Goal: Task Accomplishment & Management: Complete application form

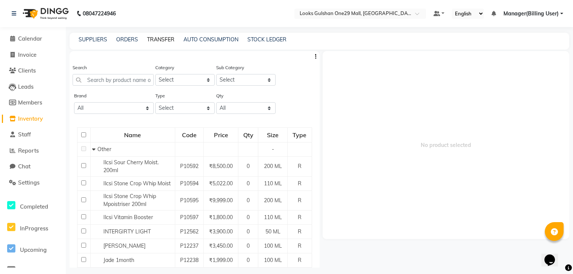
click at [151, 39] on link "TRANSFER" at bounding box center [160, 39] width 27 height 7
select select "sender"
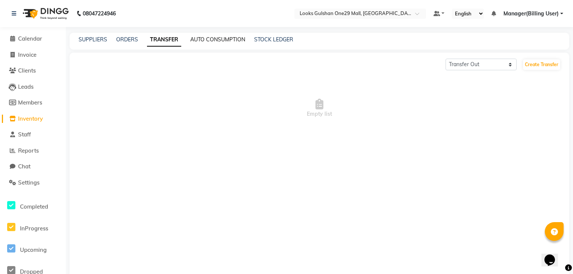
click at [201, 38] on link "AUTO CONSUMPTION" at bounding box center [217, 39] width 55 height 7
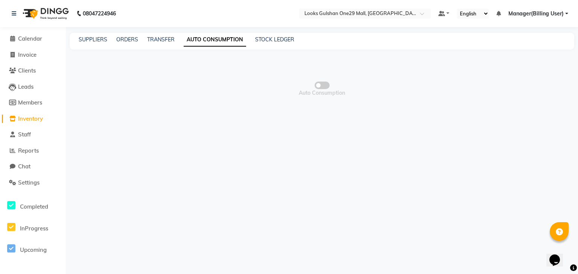
click at [326, 84] on span at bounding box center [322, 86] width 15 height 8
click at [322, 87] on input "checkbox" at bounding box center [322, 87] width 0 height 0
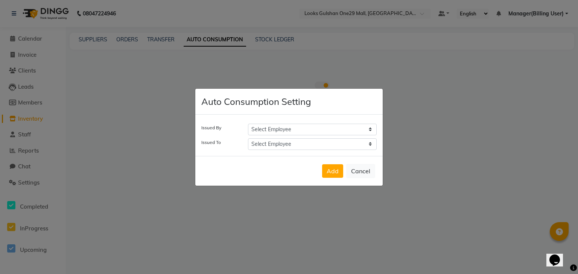
click at [284, 128] on select "Select Employee ali Counter_Sales Deepak Eram_nail art Farmaan Manager(Billing …" at bounding box center [312, 130] width 129 height 12
select select "84884"
click at [248, 124] on select "Select Employee ali Counter_Sales Deepak Eram_nail art Farmaan Manager(Billing …" at bounding box center [312, 130] width 129 height 12
click at [280, 146] on select "Select Employee ali Counter_Sales Deepak Eram_nail art Farmaan Manager(Billing …" at bounding box center [312, 144] width 129 height 12
select select "81000"
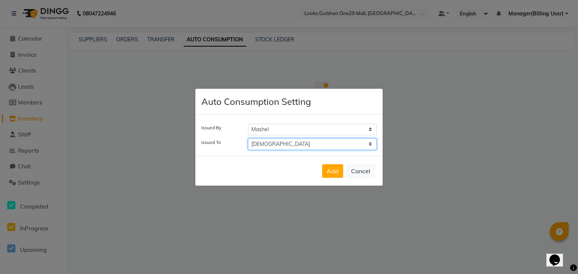
click at [248, 138] on select "Select Employee ali Counter_Sales Deepak Eram_nail art Farmaan Manager(Billing …" at bounding box center [312, 144] width 129 height 12
click at [334, 169] on button "Add" at bounding box center [332, 171] width 21 height 14
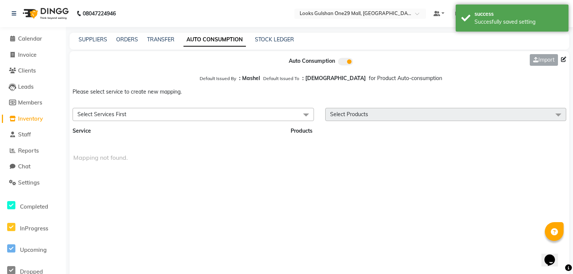
click at [426, 119] on span "Select Products" at bounding box center [446, 114] width 242 height 13
click at [263, 39] on link "STOCK LEDGER" at bounding box center [274, 39] width 39 height 7
select select "all"
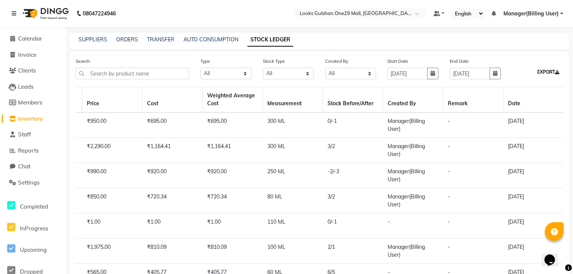
click at [542, 73] on button "EXPORT" at bounding box center [549, 72] width 28 height 13
click at [83, 36] on link "SUPPLIERS" at bounding box center [93, 39] width 29 height 7
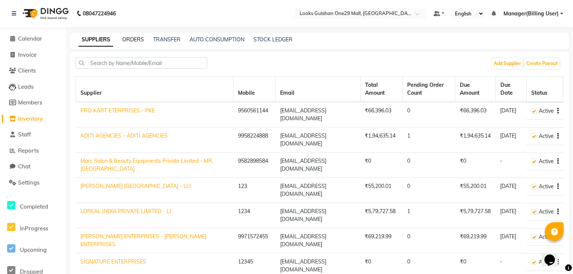
click at [134, 41] on link "ORDERS" at bounding box center [133, 39] width 22 height 7
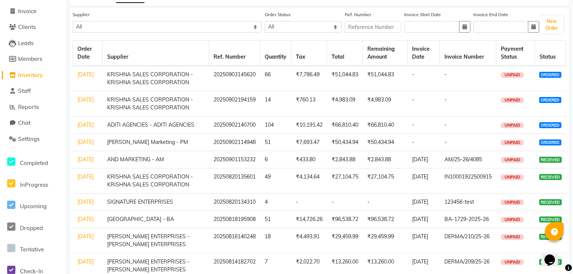
scroll to position [32, 0]
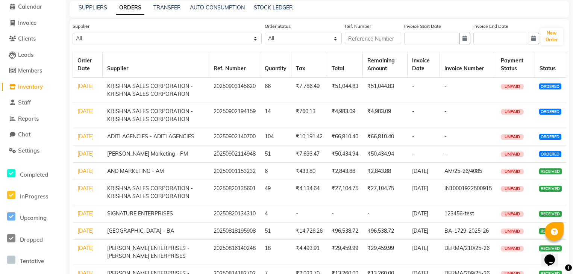
click at [419, 140] on td "-" at bounding box center [424, 136] width 32 height 17
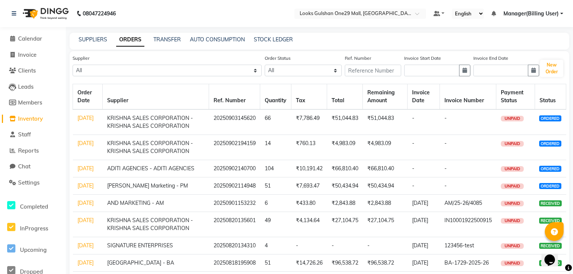
scroll to position [0, 0]
click at [172, 72] on select "All PRO KART ETERPRISES - PKE ADITI AGENCIES - ADITI AGENCIES Marc Salon & Beau…" at bounding box center [167, 71] width 189 height 12
select select "4741"
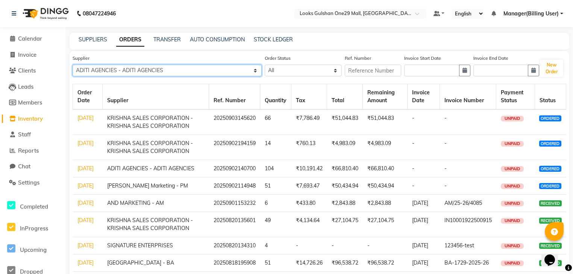
click at [73, 65] on select "All PRO KART ETERPRISES - PKE ADITI AGENCIES - ADITI AGENCIES Marc Salon & Beau…" at bounding box center [167, 71] width 189 height 12
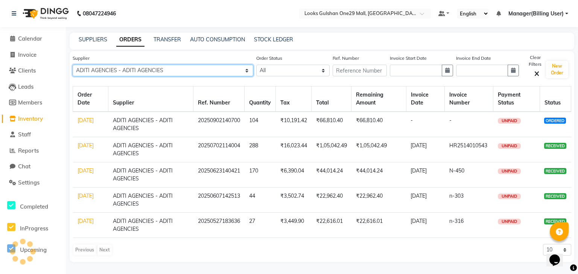
click at [152, 67] on select "All PRO KART ETERPRISES - PKE ADITI AGENCIES - ADITI AGENCIES Marc Salon & Beau…" at bounding box center [163, 71] width 181 height 12
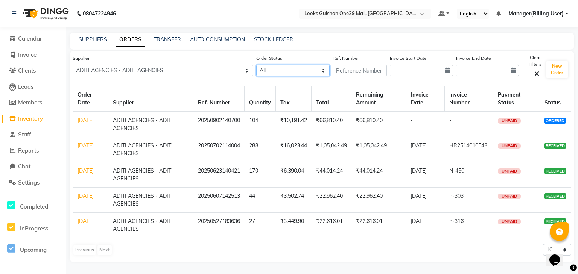
click at [275, 72] on select "All ORDERED PARTIAL-RECEIVED RECEIVED CANCELLED RETURNED" at bounding box center [293, 71] width 74 height 12
select select "ordered"
click at [256, 65] on select "All ORDERED PARTIAL-RECEIVED RECEIVED CANCELLED RETURNED" at bounding box center [293, 71] width 74 height 12
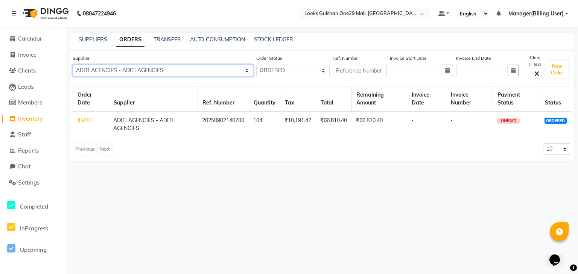
click at [197, 70] on select "All PRO KART ETERPRISES - PKE ADITI AGENCIES - ADITI AGENCIES Marc Salon & Beau…" at bounding box center [163, 71] width 181 height 12
select select "4926"
click at [73, 65] on select "All PRO KART ETERPRISES - PKE ADITI AGENCIES - ADITI AGENCIES Marc Salon & Beau…" at bounding box center [163, 71] width 181 height 12
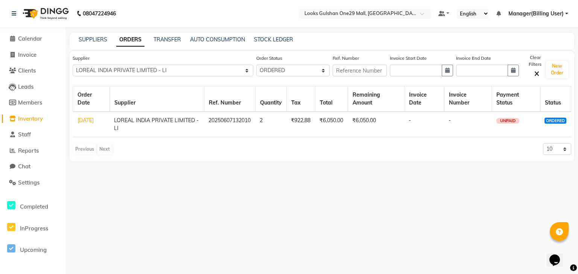
click at [380, 129] on td "₹6,050.00" at bounding box center [376, 125] width 56 height 26
drag, startPoint x: 380, startPoint y: 129, endPoint x: 384, endPoint y: 130, distance: 3.8
click at [384, 130] on td "₹6,050.00" at bounding box center [376, 125] width 56 height 26
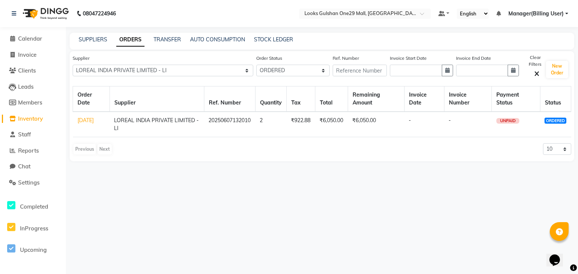
click at [573, 116] on div "Supplier All PRO KART ETERPRISES - PKE ADITI AGENCIES - ADITI AGENCIES Marc Sal…" at bounding box center [322, 106] width 516 height 110
click at [119, 68] on select "All PRO KART ETERPRISES - PKE ADITI AGENCIES - ADITI AGENCIES Marc Salon & Beau…" at bounding box center [163, 71] width 181 height 12
click at [316, 145] on div "Previous Next 10 20 50 100" at bounding box center [322, 149] width 499 height 12
click at [220, 67] on select "All PRO KART ETERPRISES - PKE ADITI AGENCIES - ADITI AGENCIES Marc Salon & Beau…" at bounding box center [163, 71] width 181 height 12
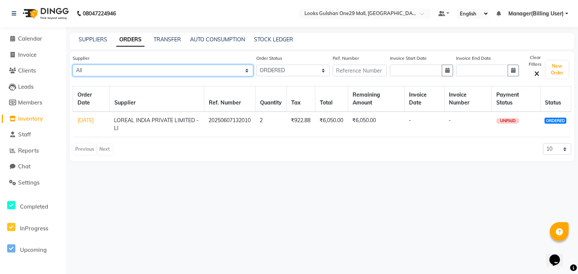
click at [73, 65] on select "All PRO KART ETERPRISES - PKE ADITI AGENCIES - ADITI AGENCIES Marc Salon & Beau…" at bounding box center [163, 71] width 181 height 12
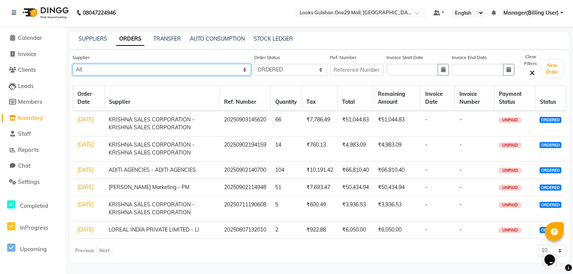
scroll to position [24, 0]
click at [176, 64] on select "All PRO KART ETERPRISES - PKE ADITI AGENCIES - ADITI AGENCIES Marc Salon & Beau…" at bounding box center [162, 70] width 179 height 12
select select "4926"
click at [73, 64] on select "All PRO KART ETERPRISES - PKE ADITI AGENCIES - ADITI AGENCIES Marc Salon & Beau…" at bounding box center [162, 70] width 179 height 12
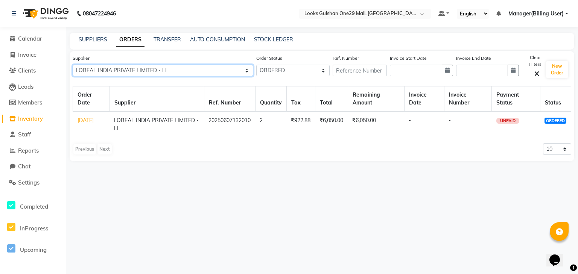
click at [152, 70] on select "All PRO KART ETERPRISES - PKE ADITI AGENCIES - ADITI AGENCIES Marc Salon & Beau…" at bounding box center [163, 71] width 181 height 12
click at [73, 65] on select "All PRO KART ETERPRISES - PKE ADITI AGENCIES - ADITI AGENCIES Marc Salon & Beau…" at bounding box center [163, 71] width 181 height 12
click at [201, 128] on td "LOREAL INDIA PRIVATE LIMITED - LI" at bounding box center [156, 125] width 94 height 26
click at [215, 122] on td "20250607132010" at bounding box center [229, 125] width 51 height 26
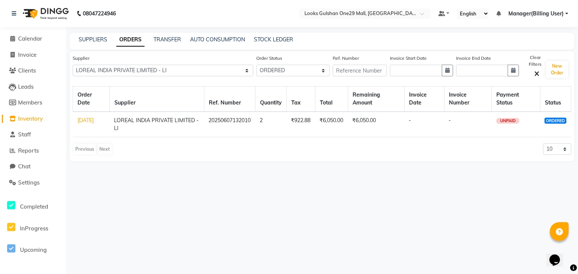
click at [230, 119] on td "20250607132010" at bounding box center [229, 125] width 51 height 26
drag, startPoint x: 268, startPoint y: 121, endPoint x: 320, endPoint y: 120, distance: 52.3
click at [305, 122] on tr "[DATE] LOREAL INDIA PRIVATE LIMITED - LI 20250607132010 2 ₹922.88 ₹6,050.00 ₹6,…" at bounding box center [322, 125] width 498 height 26
click at [423, 115] on td "-" at bounding box center [424, 125] width 40 height 26
drag, startPoint x: 442, startPoint y: 117, endPoint x: 496, endPoint y: 120, distance: 53.5
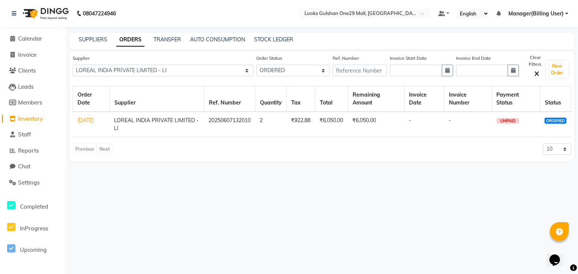
click at [471, 120] on tr "[DATE] LOREAL INDIA PRIVATE LIMITED - LI 20250607132010 2 ₹922.88 ₹6,050.00 ₹6,…" at bounding box center [322, 125] width 498 height 26
click at [520, 120] on td "UNPAID" at bounding box center [516, 125] width 49 height 26
drag, startPoint x: 520, startPoint y: 120, endPoint x: 550, endPoint y: 119, distance: 29.4
click at [521, 120] on td "UNPAID" at bounding box center [516, 125] width 49 height 26
click at [557, 120] on span "ORDERED" at bounding box center [555, 121] width 22 height 6
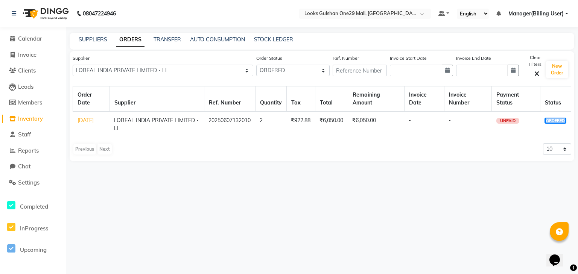
click at [557, 120] on span "ORDERED" at bounding box center [555, 121] width 22 height 6
click at [361, 74] on input "text" at bounding box center [360, 71] width 54 height 12
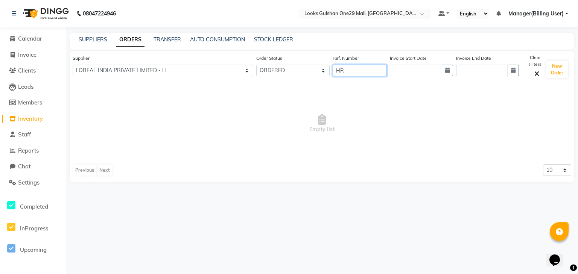
type input "HR"
click at [286, 74] on select "All ORDERED PARTIAL-RECEIVED RECEIVED CANCELLED RETURNED" at bounding box center [293, 71] width 74 height 12
select select
click at [256, 65] on select "All ORDERED PARTIAL-RECEIVED RECEIVED CANCELLED RETURNED" at bounding box center [293, 71] width 74 height 12
click at [347, 73] on input "HR" at bounding box center [360, 71] width 54 height 12
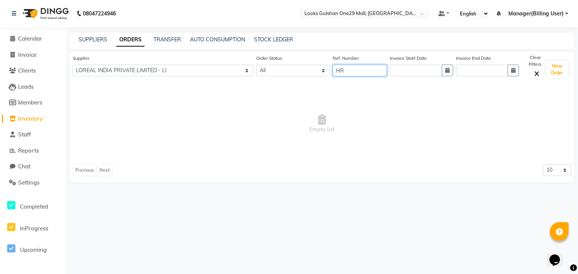
type input "H"
type input "0"
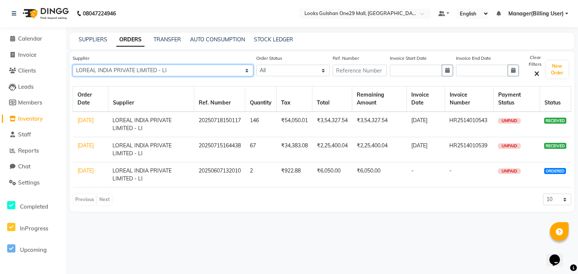
click at [225, 77] on div "Supplier All PRO KART ETERPRISES - PKE ADITI AGENCIES - ADITI AGENCIES Marc Sal…" at bounding box center [163, 69] width 181 height 30
click at [73, 65] on select "All PRO KART ETERPRISES - PKE ADITI AGENCIES - ADITI AGENCIES Marc Salon & Beau…" at bounding box center [163, 71] width 181 height 12
click at [316, 203] on div "Previous Next 10 20 50 100" at bounding box center [322, 200] width 499 height 12
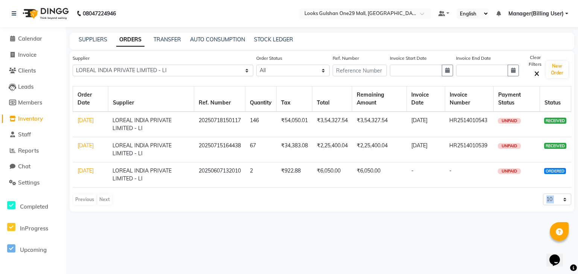
click at [368, 212] on main "SUPPLIERS ORDERS TRANSFER AUTO CONSUMPTION STOCK LEDGER Supplier All PRO KART E…" at bounding box center [322, 128] width 512 height 190
click at [532, 206] on div "Order Date Supplier Ref. Number Quantity Tax Total Remaining Amount Invoice Dat…" at bounding box center [322, 147] width 499 height 123
click at [564, 199] on select "10 20 50 100" at bounding box center [557, 200] width 28 height 12
click at [491, 214] on main "SUPPLIERS ORDERS TRANSFER AUTO CONSUMPTION STOCK LEDGER Supplier All PRO KART E…" at bounding box center [322, 128] width 512 height 190
click at [557, 69] on button "New Order" at bounding box center [557, 69] width 22 height 17
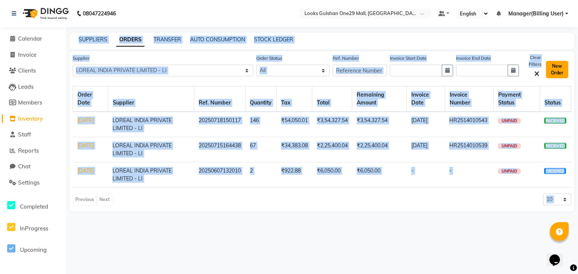
select select "true"
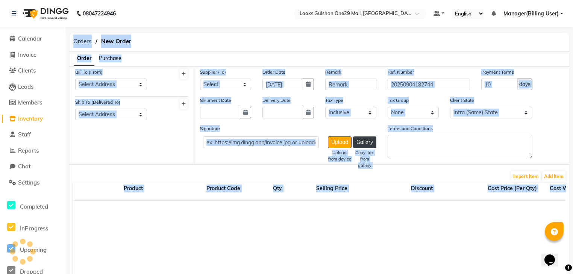
select select "3923"
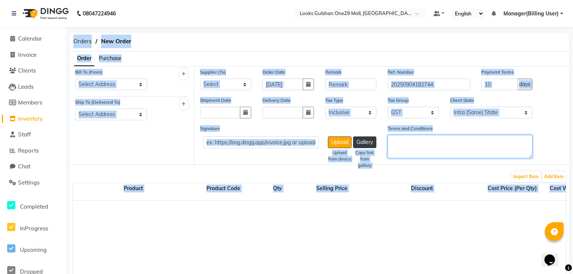
click at [460, 154] on textarea "Terms and Conditions" at bounding box center [460, 146] width 145 height 23
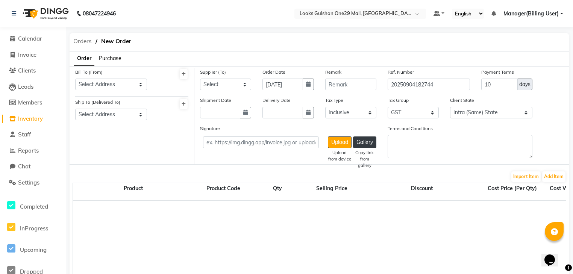
click at [80, 40] on span "Orders" at bounding box center [83, 42] width 26 height 14
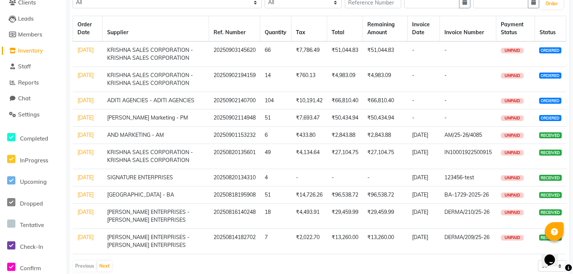
scroll to position [62, 0]
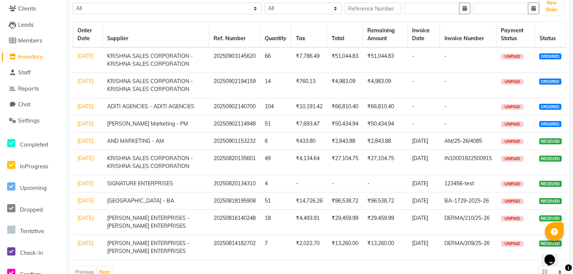
click at [190, 108] on td "ADITI AGENCIES - ADITI AGENCIES" at bounding box center [156, 106] width 106 height 17
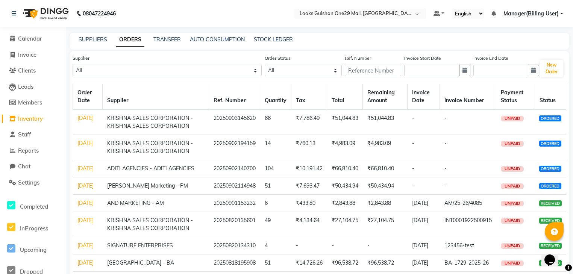
scroll to position [0, 0]
click at [265, 64] on div "Order Status All ORDERED PARTIAL-RECEIVED RECEIVED CANCELLED RETURNED" at bounding box center [303, 65] width 77 height 22
click at [125, 69] on select "All PRO KART ETERPRISES - PKE ADITI AGENCIES - ADITI AGENCIES Marc Salon & Beau…" at bounding box center [167, 71] width 189 height 12
click at [312, 76] on select "All ORDERED PARTIAL-RECEIVED RECEIVED CANCELLED RETURNED" at bounding box center [303, 71] width 77 height 12
click at [349, 82] on div "Ref. Number" at bounding box center [373, 68] width 57 height 28
